Goal: Task Accomplishment & Management: Manage account settings

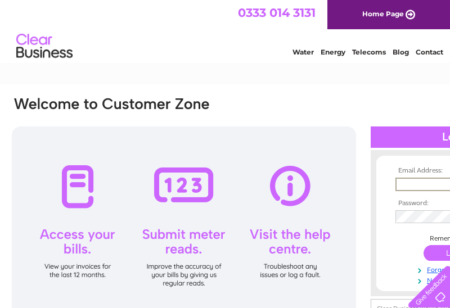
type input "[EMAIL_ADDRESS][DOMAIN_NAME]"
click at [424, 252] on input "submit" at bounding box center [458, 253] width 69 height 16
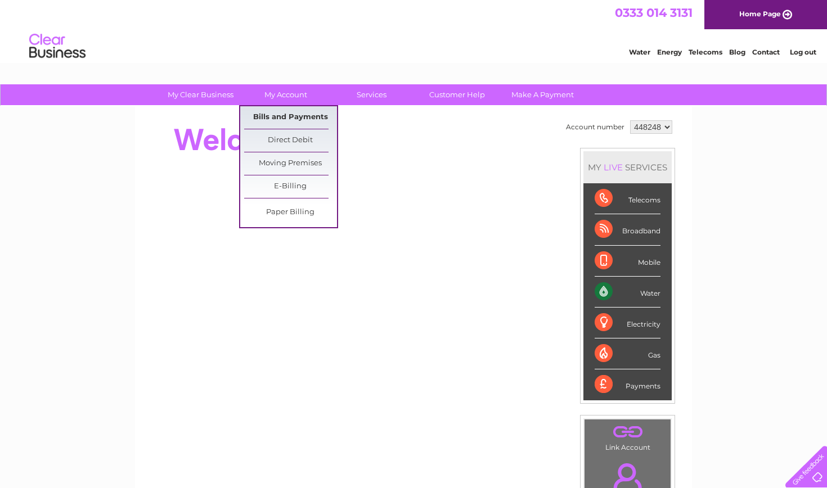
click at [299, 115] on link "Bills and Payments" at bounding box center [290, 117] width 93 height 23
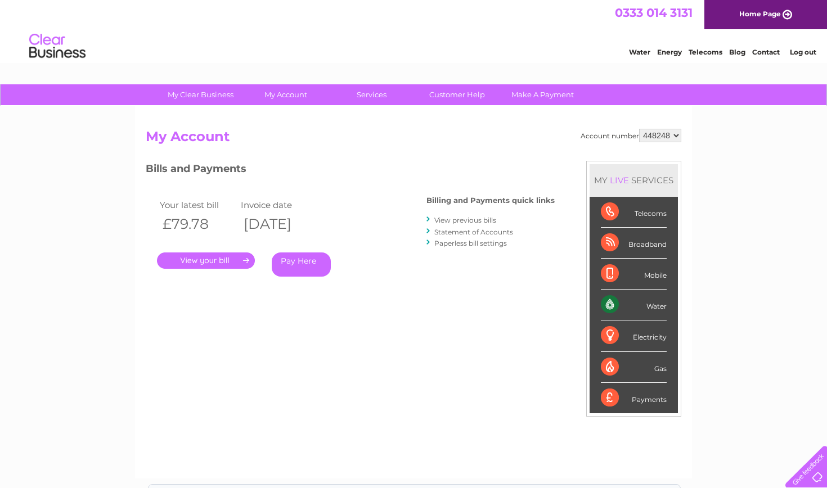
click at [244, 259] on link "." at bounding box center [206, 261] width 98 height 16
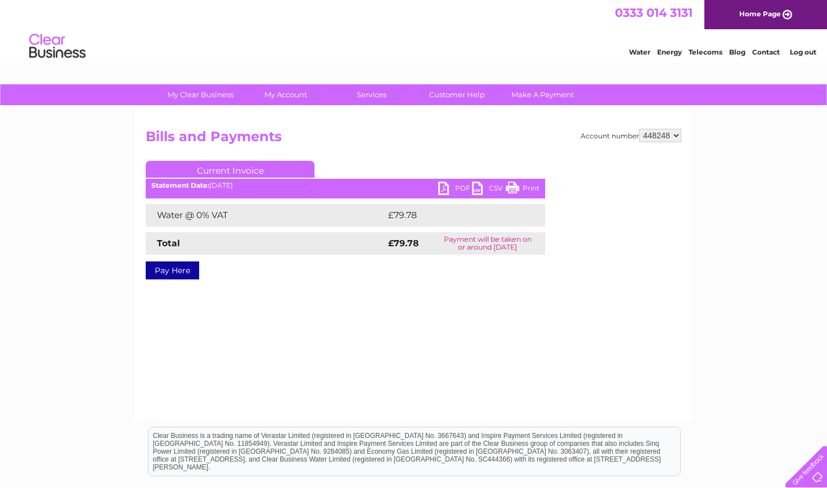
click at [451, 185] on link "PDF" at bounding box center [455, 190] width 34 height 16
